Goal: Transaction & Acquisition: Subscribe to service/newsletter

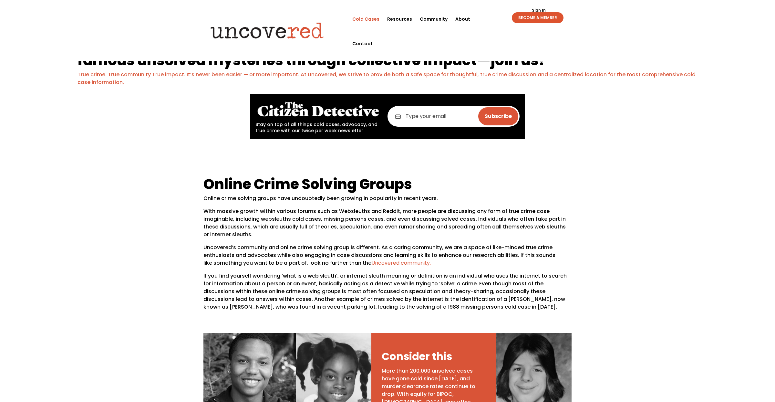
click at [380, 19] on link "Cold Cases" at bounding box center [365, 19] width 27 height 25
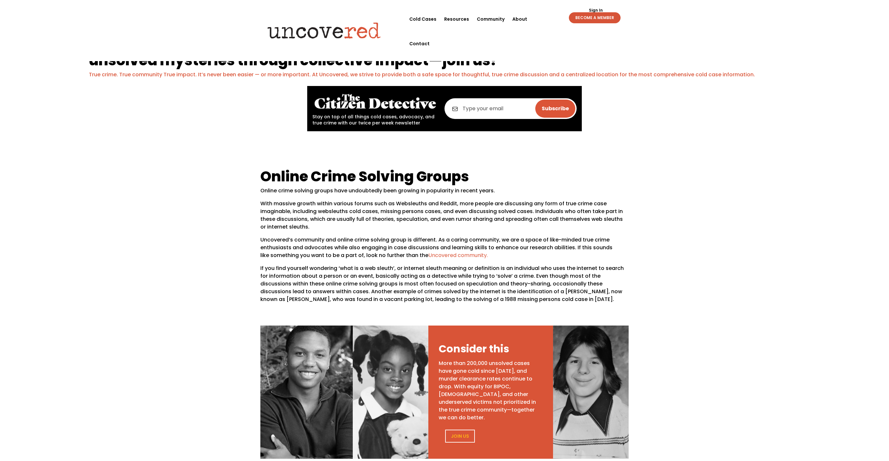
click at [596, 14] on link "BECOME A MEMBER" at bounding box center [595, 17] width 52 height 11
